Goal: Check status: Check status

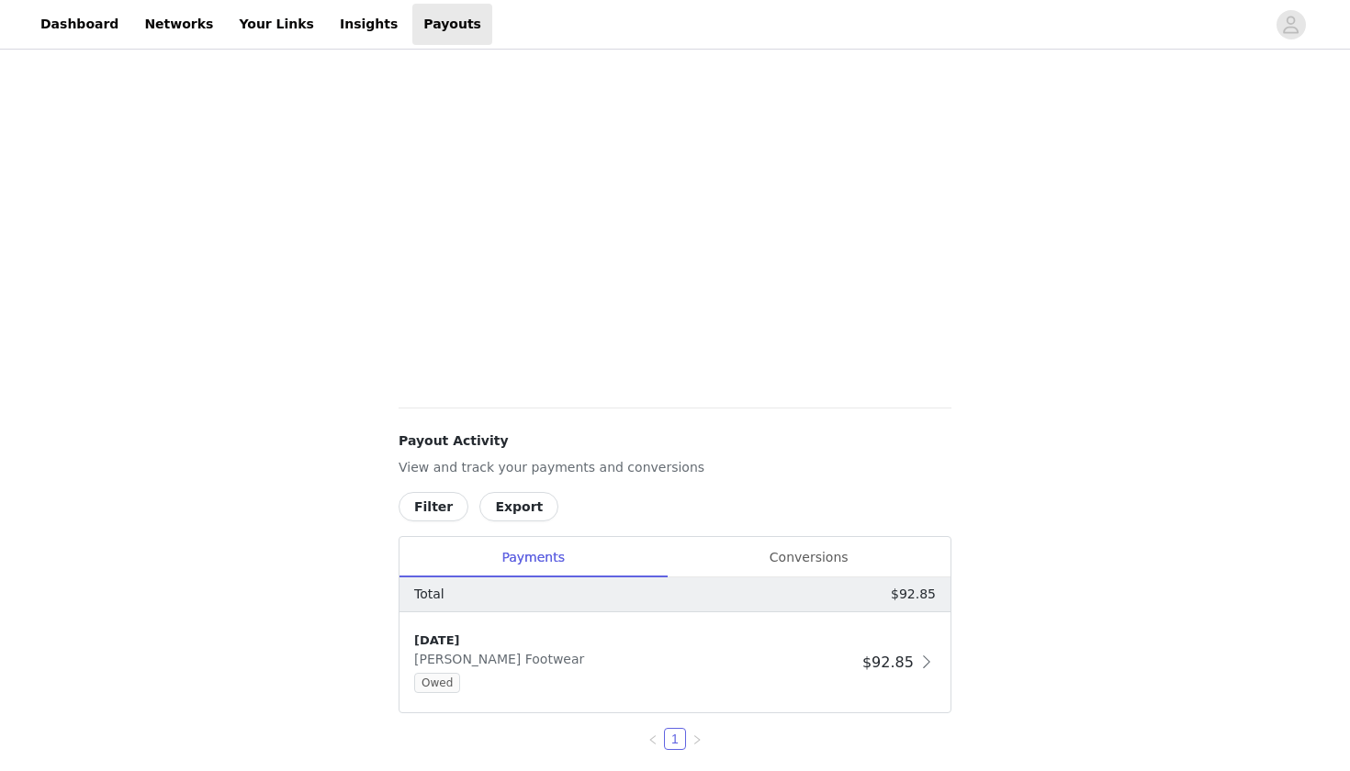
scroll to position [353, 0]
click at [716, 641] on div "[DATE]" at bounding box center [634, 639] width 441 height 18
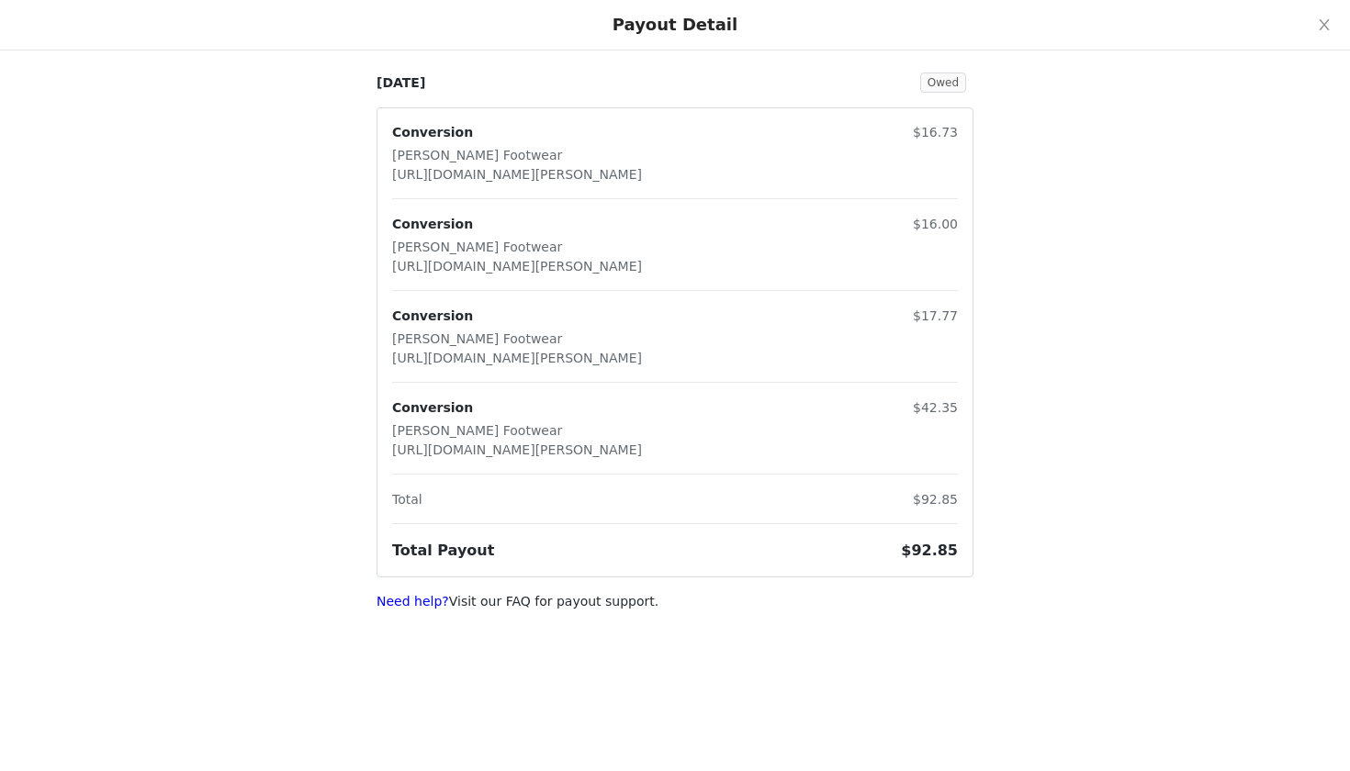
scroll to position [415, 0]
click at [1326, 29] on icon "icon: close" at bounding box center [1324, 24] width 15 height 15
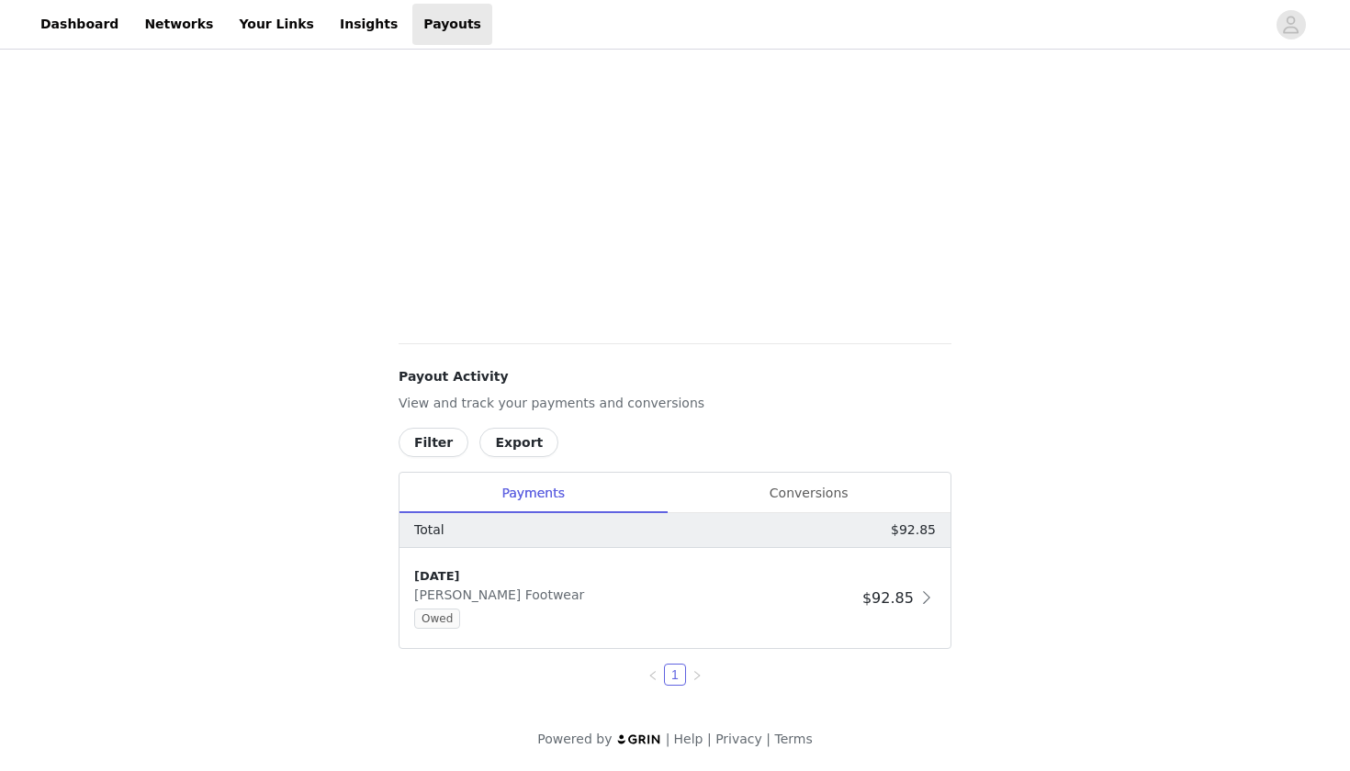
click at [498, 443] on button "Export" at bounding box center [518, 442] width 79 height 29
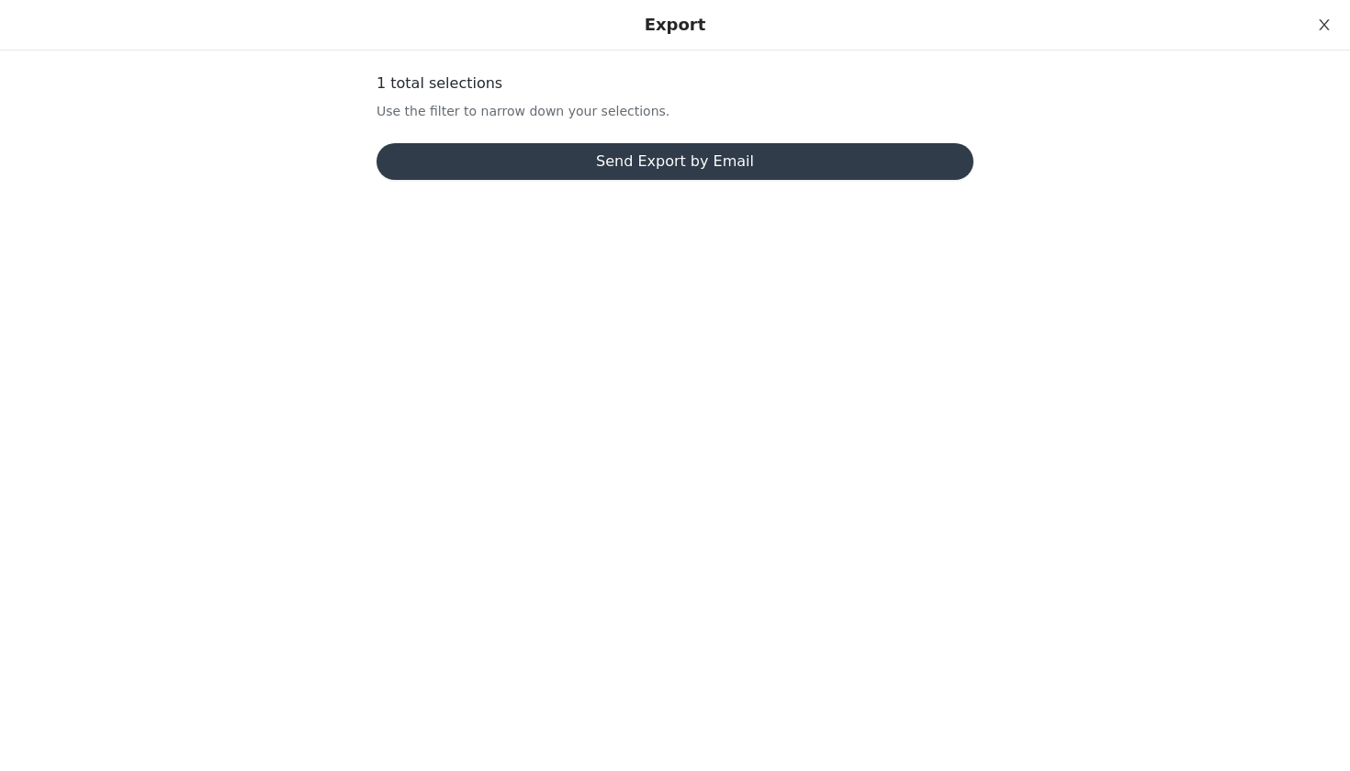
click at [1320, 18] on icon "icon: close" at bounding box center [1324, 24] width 15 height 15
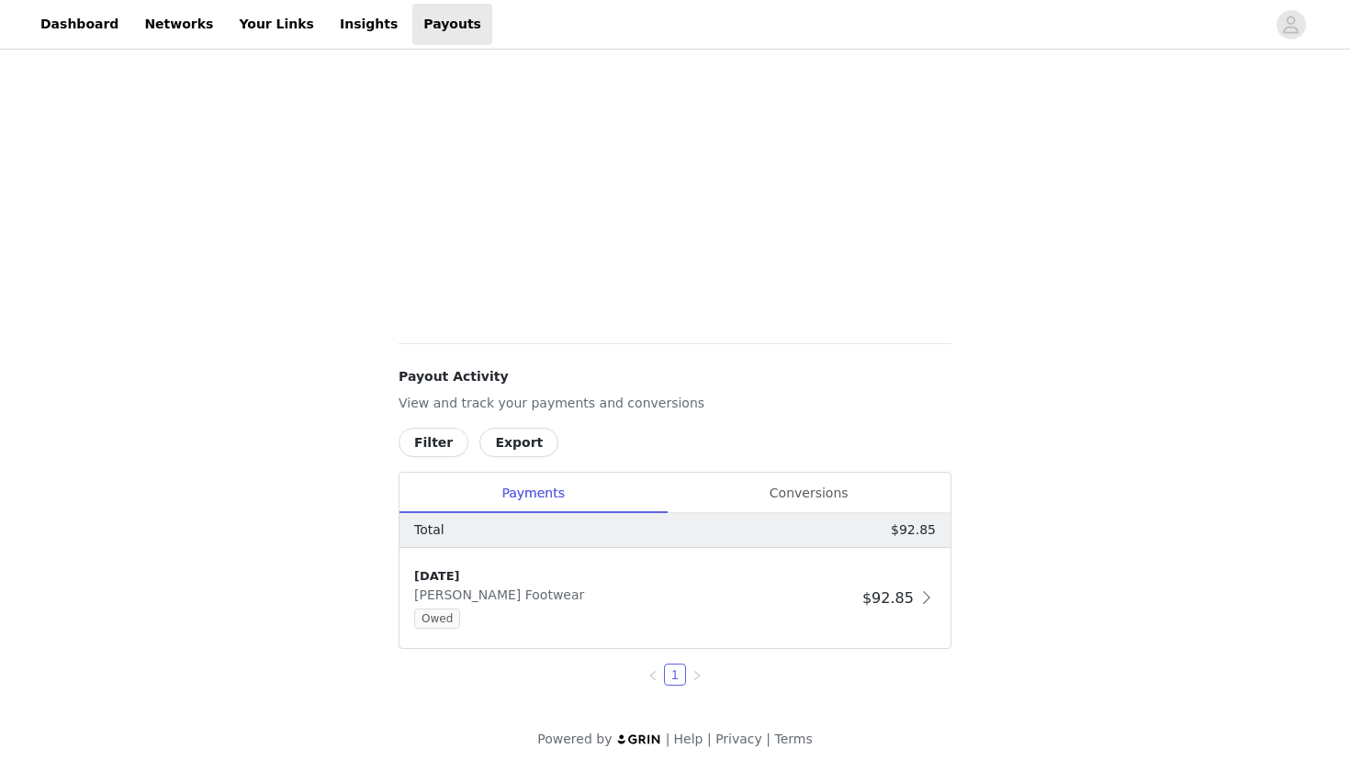
click at [429, 444] on button "Filter" at bounding box center [434, 442] width 70 height 29
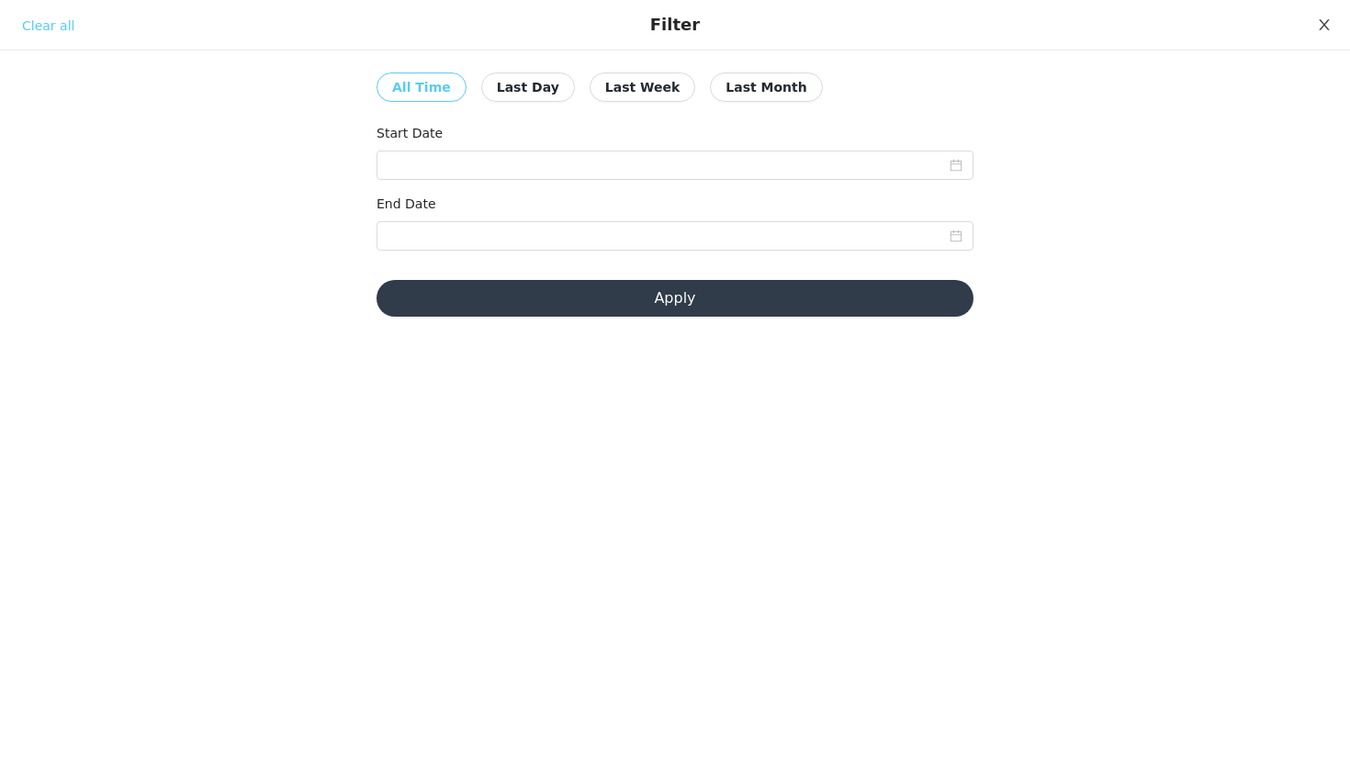
click at [1314, 33] on button "Close" at bounding box center [1323, 25] width 51 height 51
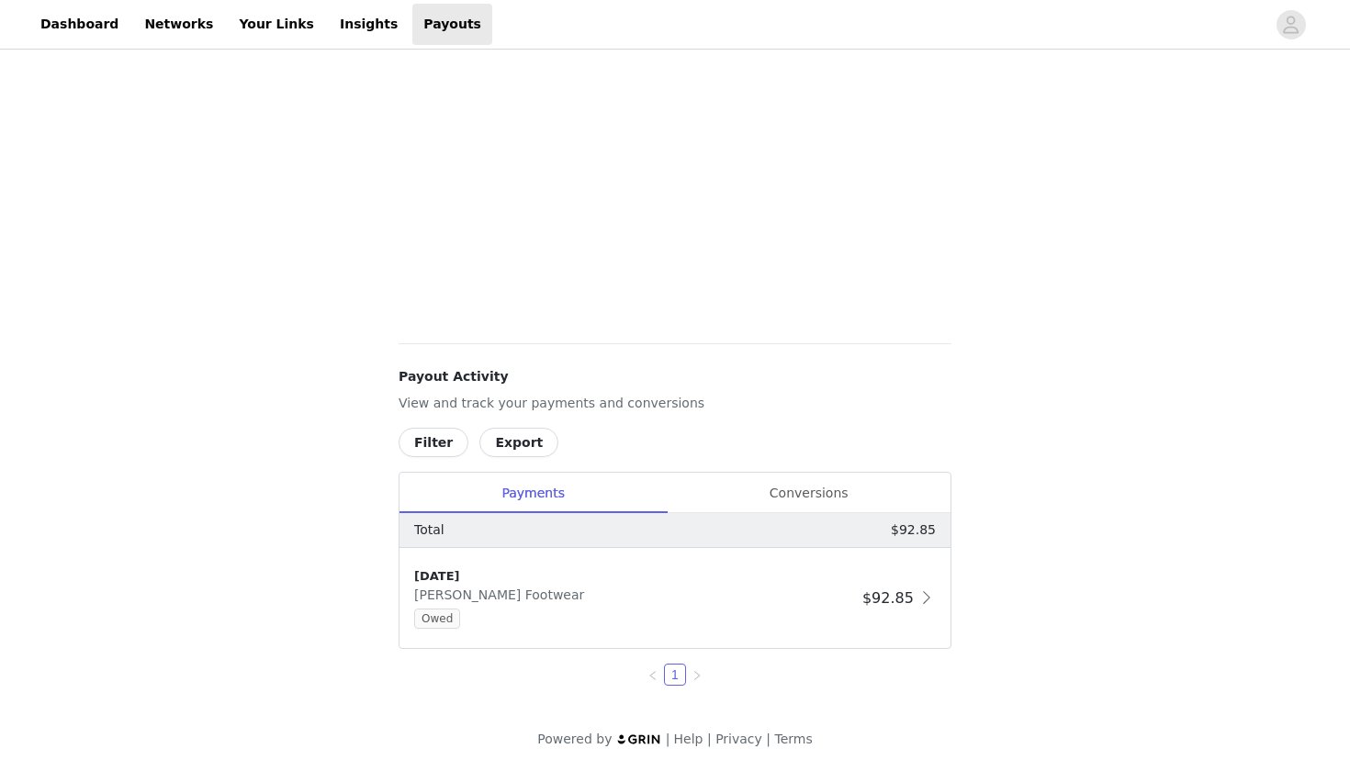
click at [1013, 326] on div "Payouts View your payment related transactions. Payout Activity View and track …" at bounding box center [675, 204] width 1350 height 1133
click at [512, 447] on button "Export" at bounding box center [518, 442] width 79 height 29
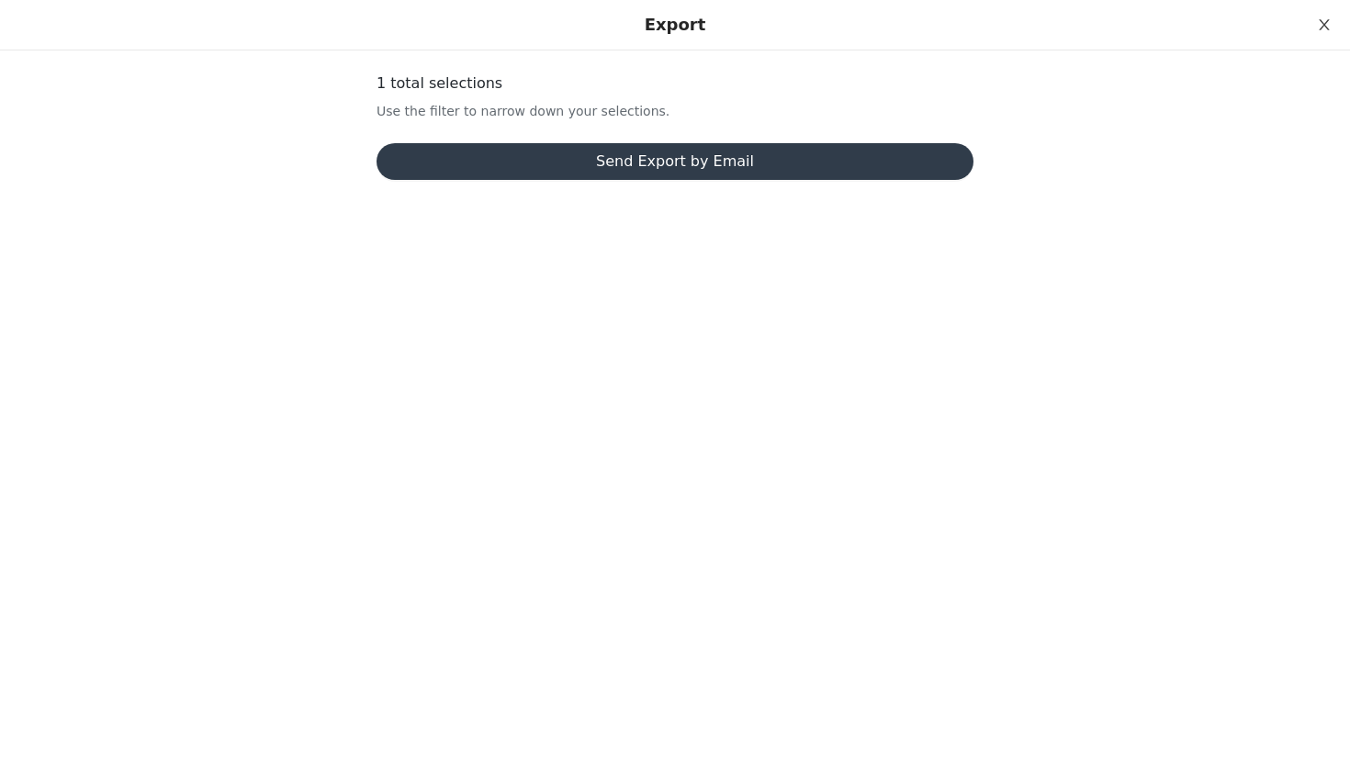
click at [1318, 29] on icon "icon: close" at bounding box center [1324, 24] width 15 height 15
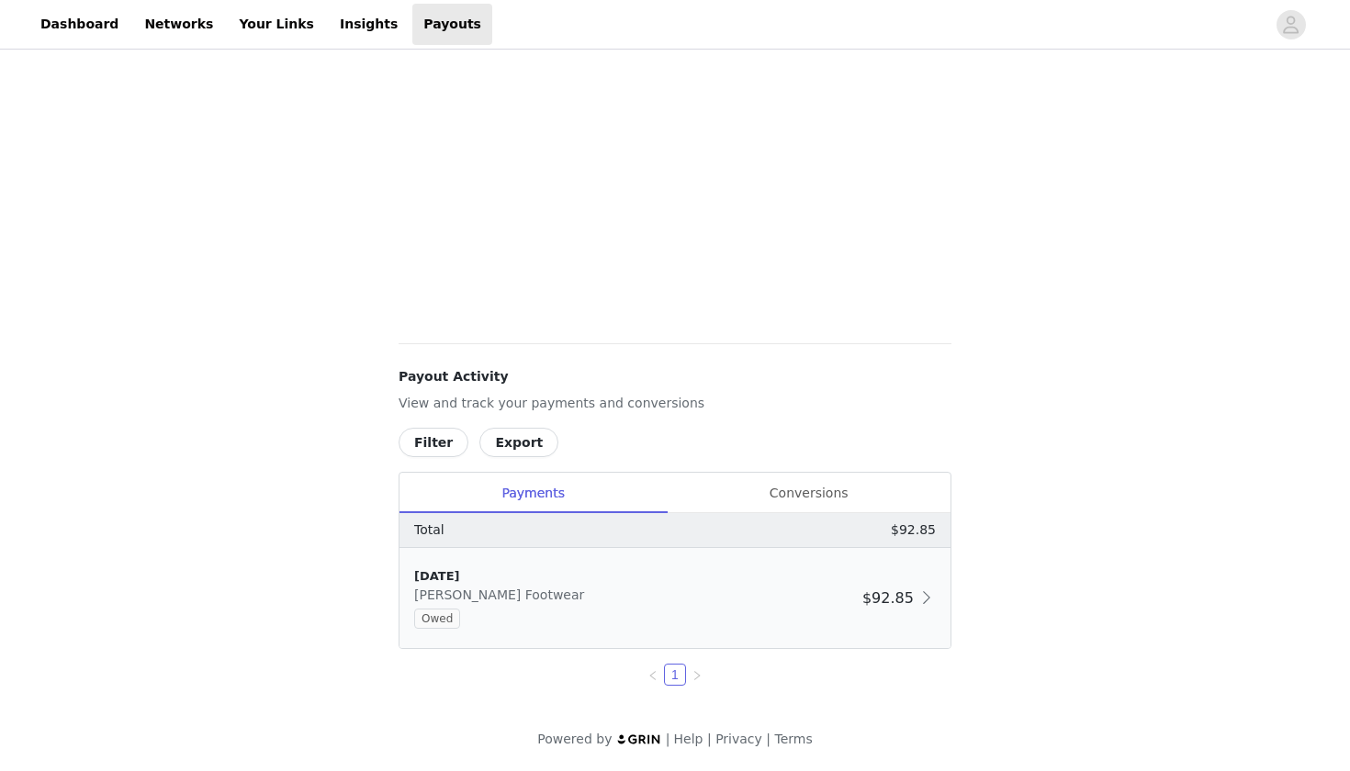
click at [703, 611] on div "Owed" at bounding box center [634, 619] width 441 height 20
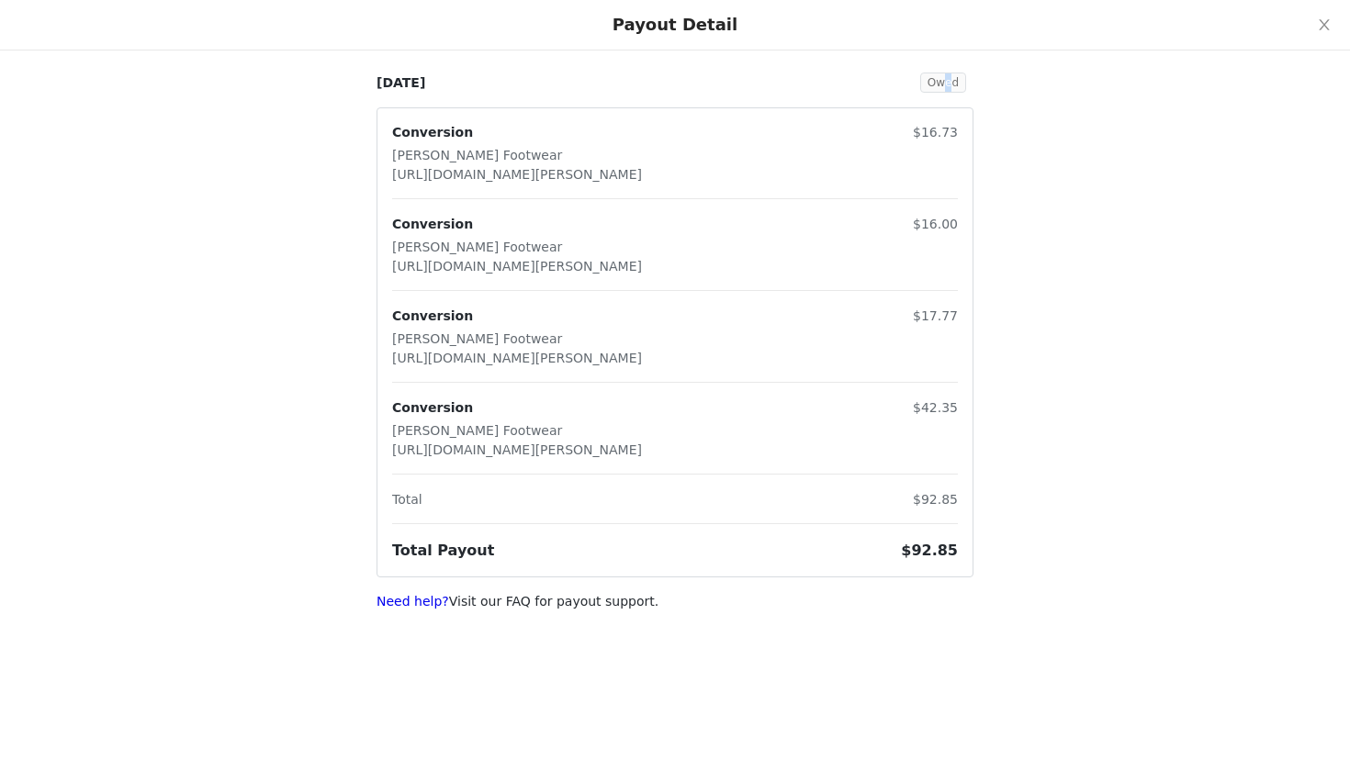
click at [949, 86] on span "Owed" at bounding box center [943, 83] width 46 height 20
click at [1008, 88] on div "[DATE] Owed Conversion [PERSON_NAME] Footwear [URL][DOMAIN_NAME][PERSON_NAME] $…" at bounding box center [675, 317] width 1350 height 634
click at [1336, 26] on button "Close" at bounding box center [1323, 25] width 51 height 51
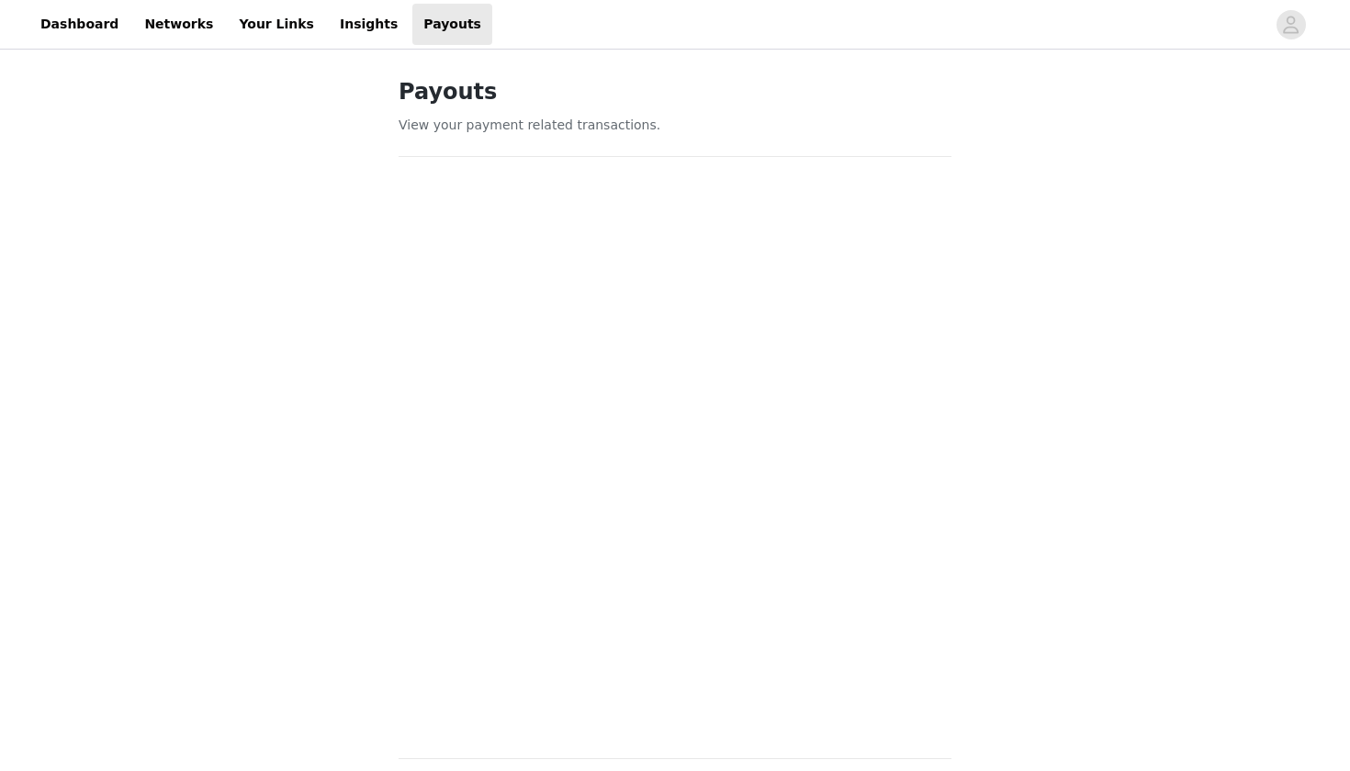
scroll to position [0, 0]
click at [1033, 263] on div "Payouts View your payment related transactions. Payout Activity View and track …" at bounding box center [675, 619] width 1350 height 1133
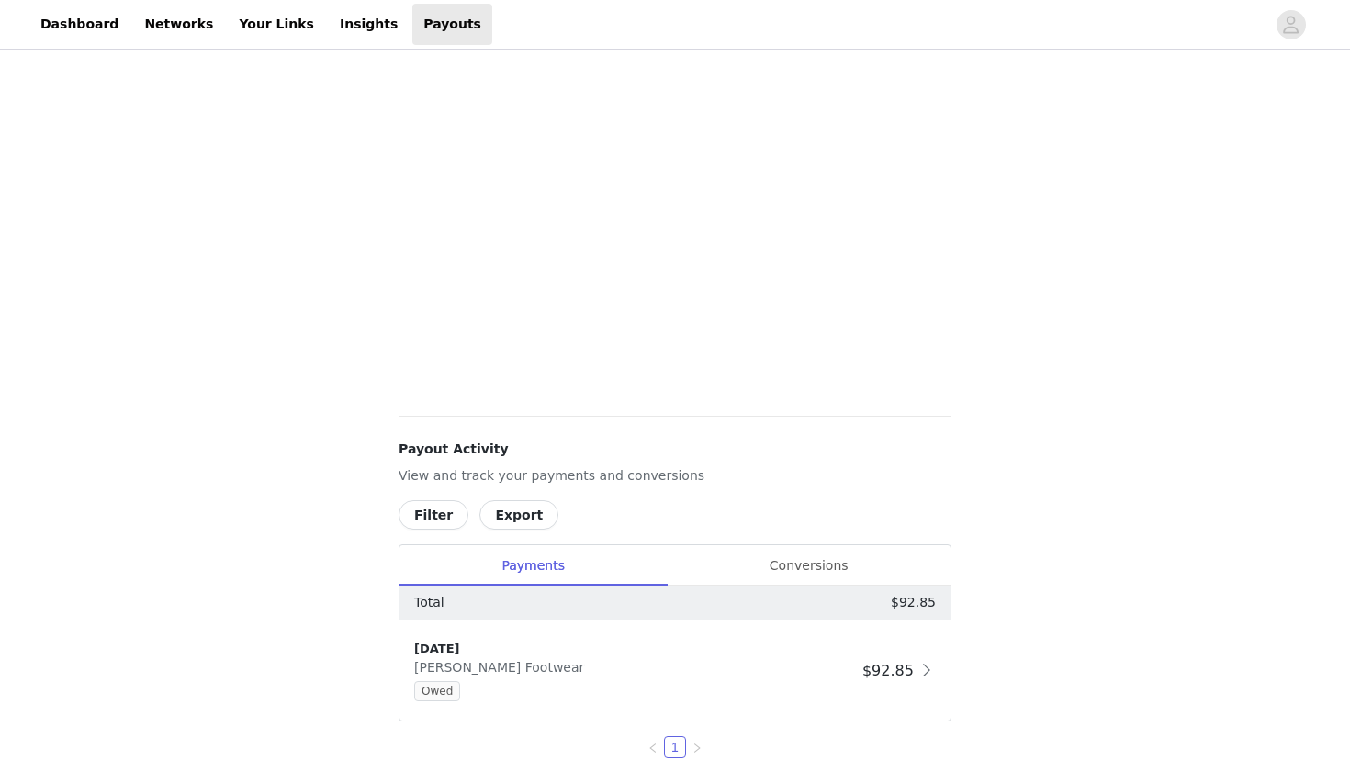
scroll to position [355, 0]
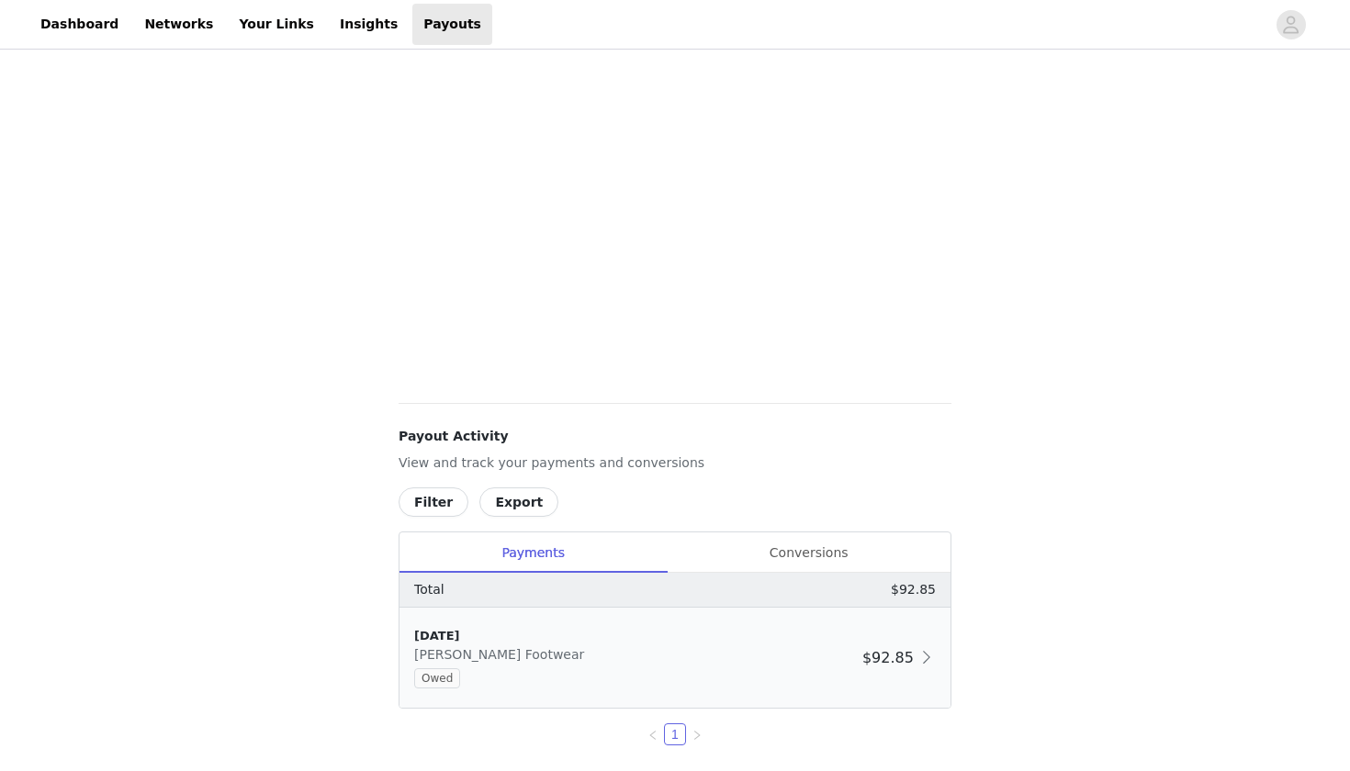
click at [470, 675] on div "Owed" at bounding box center [634, 679] width 441 height 20
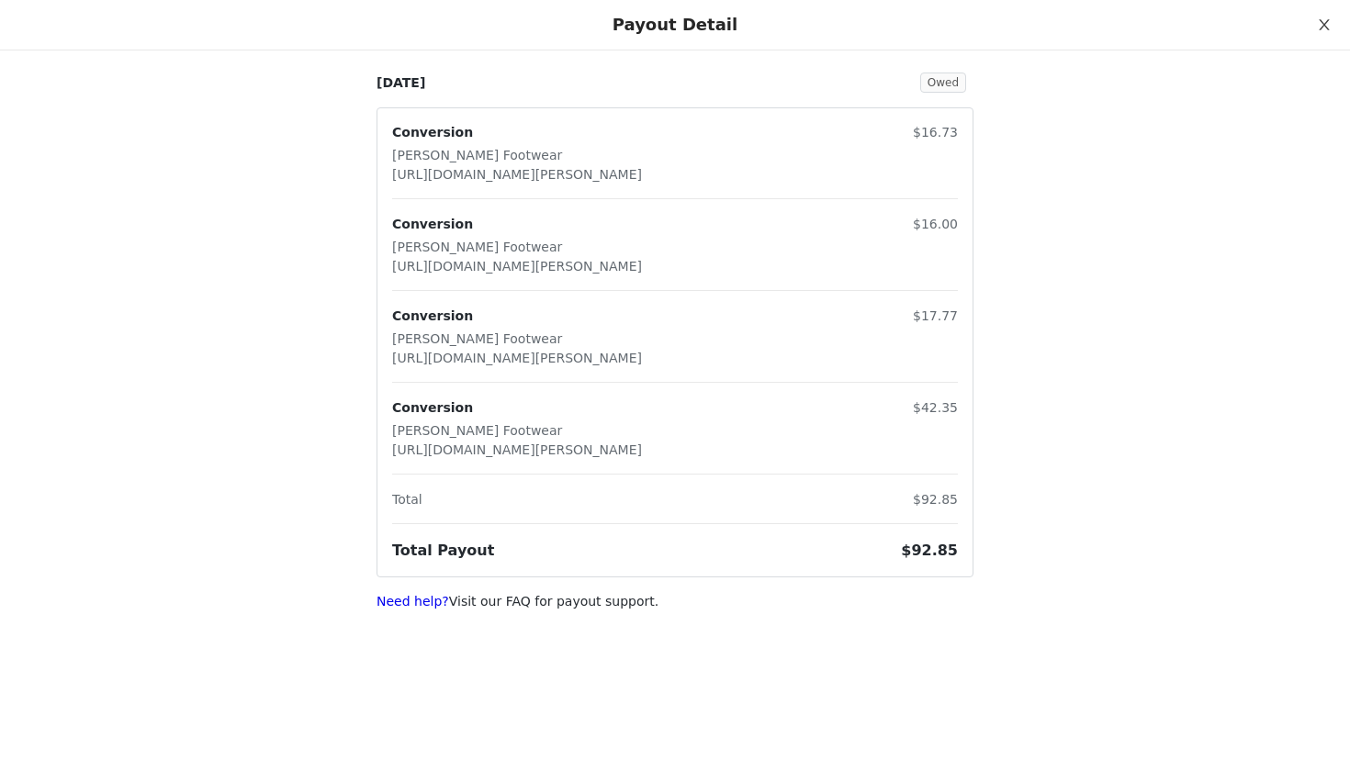
click at [1336, 31] on button "Close" at bounding box center [1323, 25] width 51 height 51
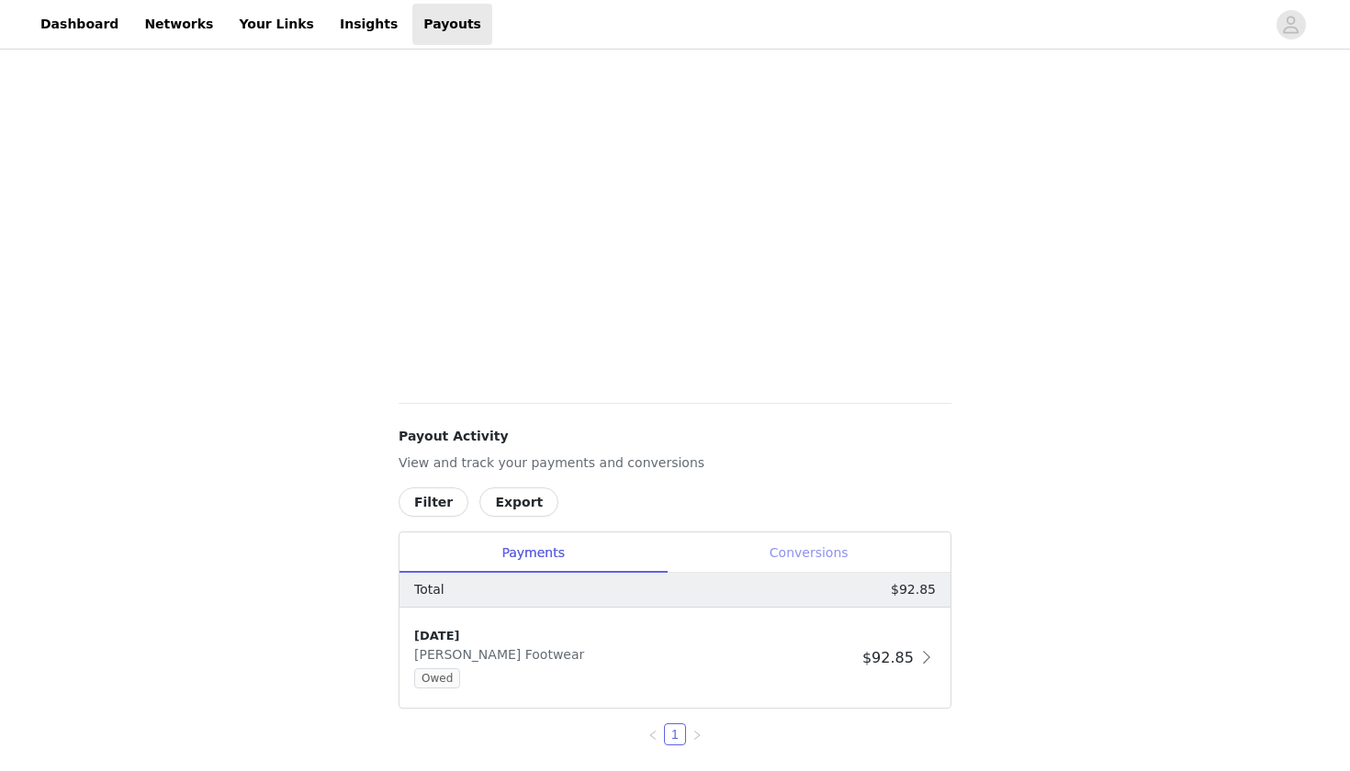
click at [769, 551] on div "Conversions" at bounding box center [809, 553] width 284 height 41
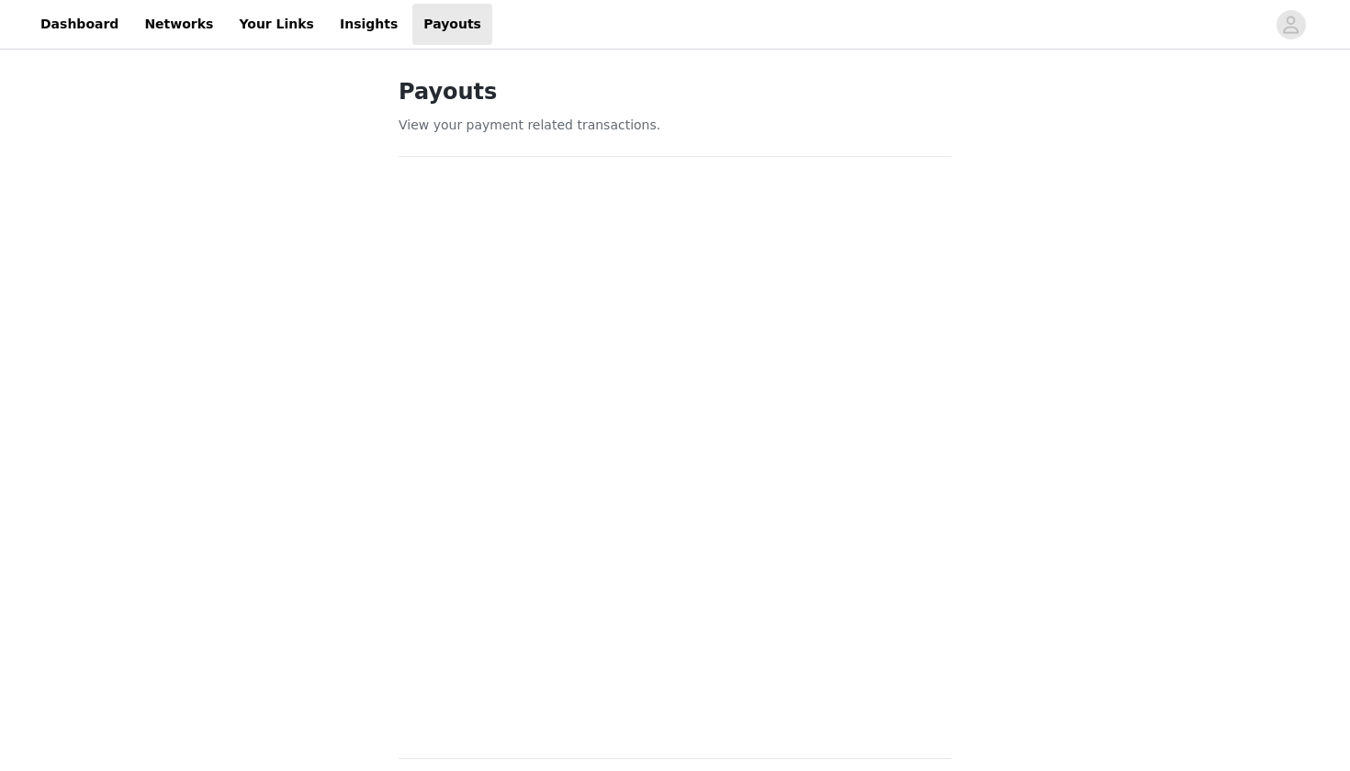
scroll to position [0, 0]
